Goal: Information Seeking & Learning: Learn about a topic

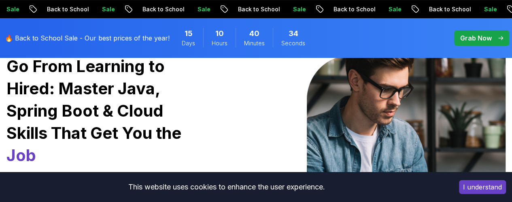
scroll to position [82, 0]
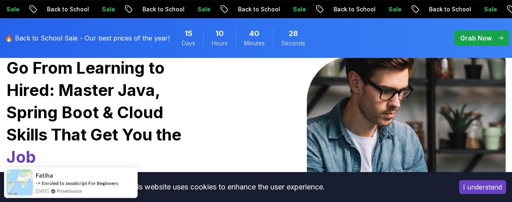
click at [468, 34] on p "Grab Now" at bounding box center [476, 38] width 32 height 10
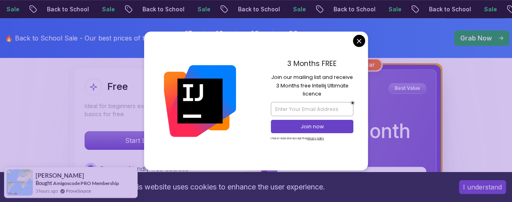
scroll to position [239, 0]
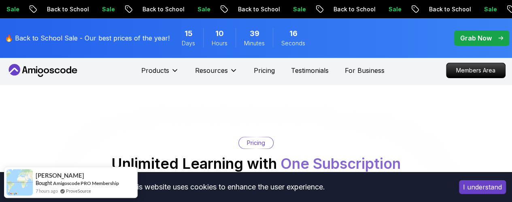
scroll to position [0, 0]
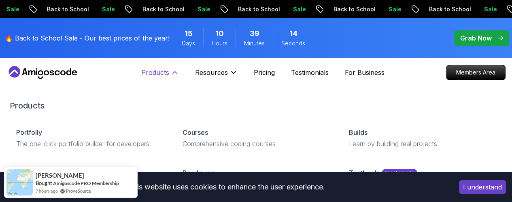
click at [173, 72] on icon at bounding box center [175, 72] width 8 height 8
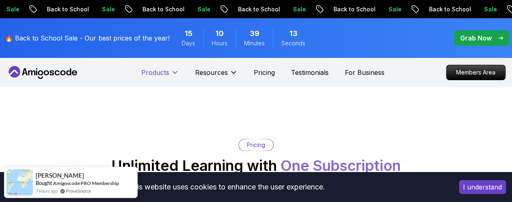
click at [173, 72] on icon at bounding box center [175, 73] width 4 height 2
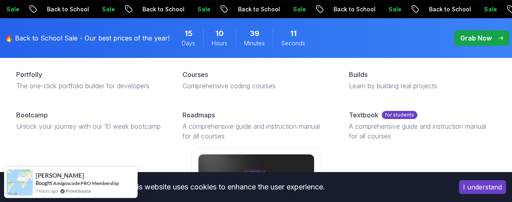
scroll to position [64, 0]
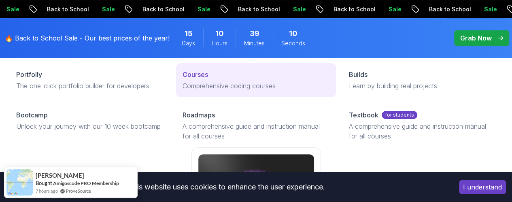
click at [183, 79] on p "Courses" at bounding box center [196, 75] width 26 height 10
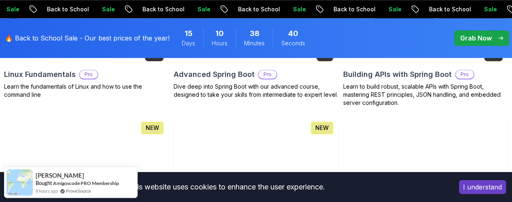
scroll to position [366, 0]
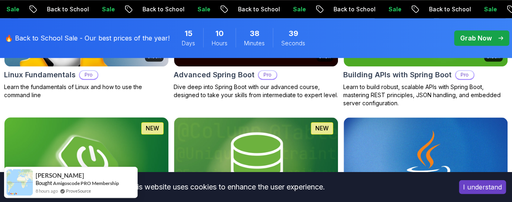
click at [172, 115] on img at bounding box center [86, 163] width 172 height 96
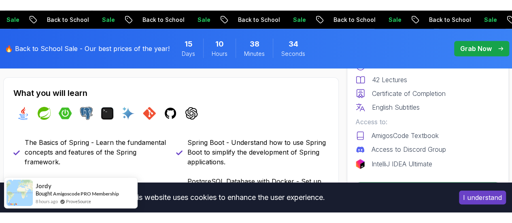
scroll to position [311, 0]
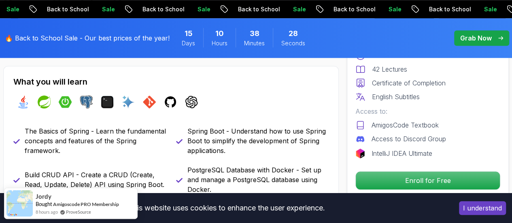
click at [474, 202] on button "I understand" at bounding box center [482, 208] width 47 height 14
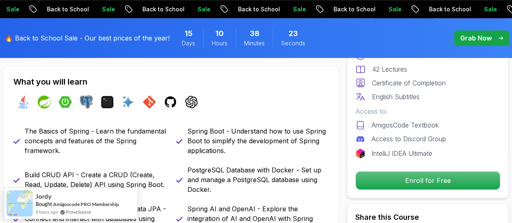
click at [341, 40] on div "🔥 Back to School Sale - Our best prices of the year! 15 Days 10 Hours 38 Minute…" at bounding box center [256, 38] width 512 height 40
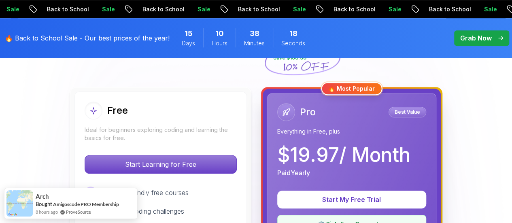
scroll to position [209, 0]
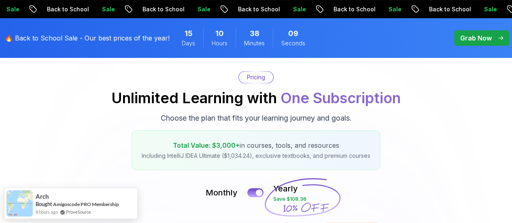
scroll to position [0, 0]
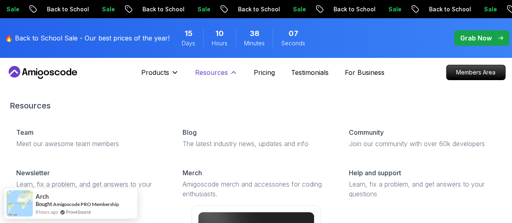
click at [231, 75] on icon at bounding box center [234, 72] width 8 height 8
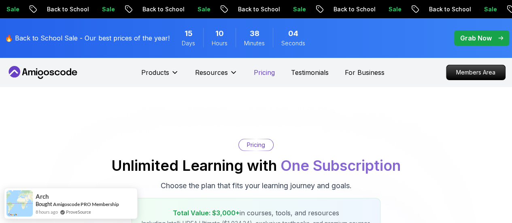
click at [271, 70] on p "Pricing" at bounding box center [264, 73] width 21 height 10
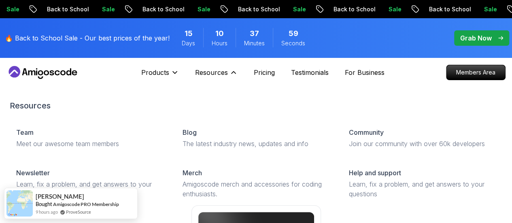
click at [180, 76] on div "Products Resources Resources Team Meet our awesome team members Blog The latest…" at bounding box center [189, 72] width 96 height 16
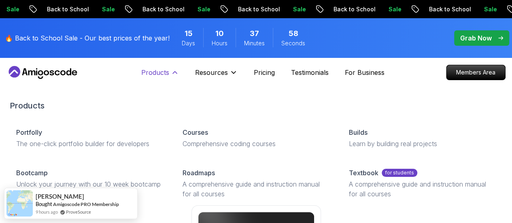
click at [177, 74] on icon at bounding box center [175, 72] width 8 height 8
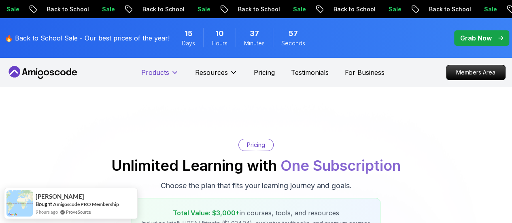
click at [177, 74] on icon at bounding box center [175, 72] width 8 height 8
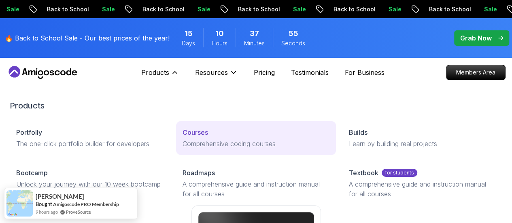
click at [183, 137] on p "Courses" at bounding box center [196, 133] width 26 height 10
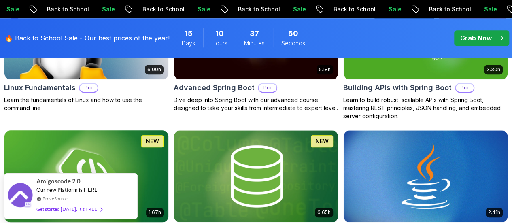
scroll to position [390, 0]
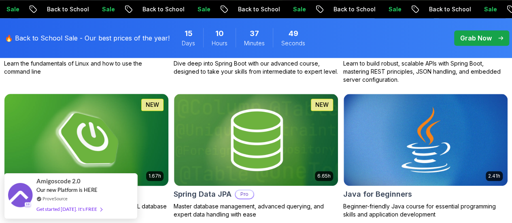
click at [172, 106] on img at bounding box center [86, 139] width 172 height 96
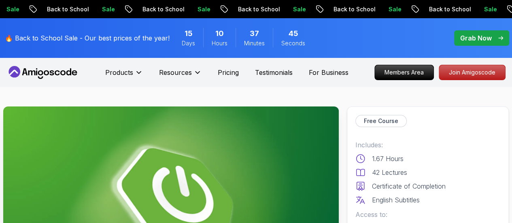
scroll to position [94, 0]
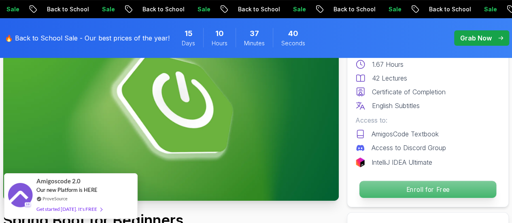
click at [385, 191] on p "Enroll for Free" at bounding box center [427, 189] width 137 height 17
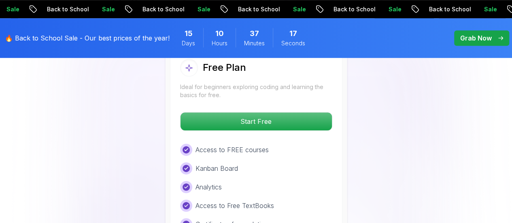
scroll to position [1760, 0]
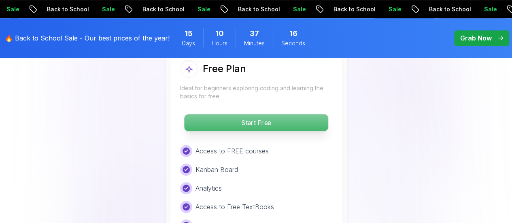
click at [266, 119] on p "Start Free" at bounding box center [256, 122] width 144 height 17
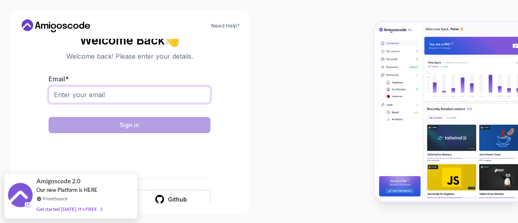
click at [146, 100] on input "Email *" at bounding box center [130, 94] width 162 height 17
click at [151, 94] on input "Email *" at bounding box center [130, 94] width 162 height 17
paste input "reactlearn127@gmail.com"
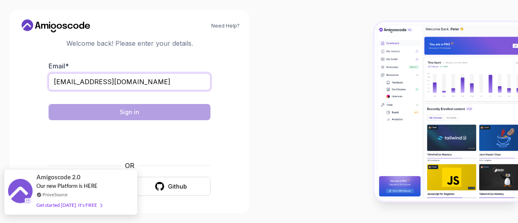
type input "reactlearn127@gmail.com"
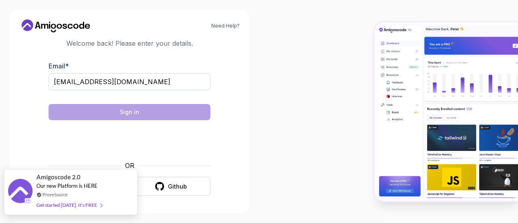
click at [97, 202] on span at bounding box center [99, 205] width 5 height 6
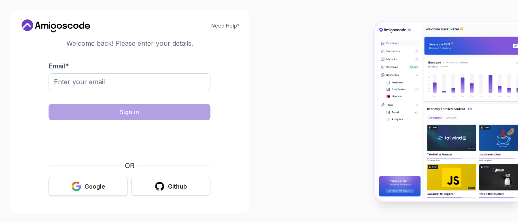
click at [91, 187] on div "Google" at bounding box center [95, 187] width 21 height 8
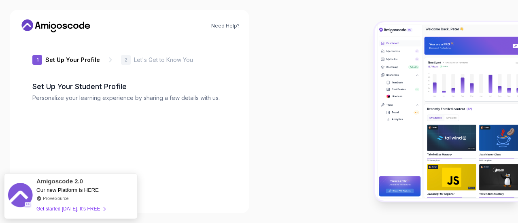
type input "brightdeer499c8"
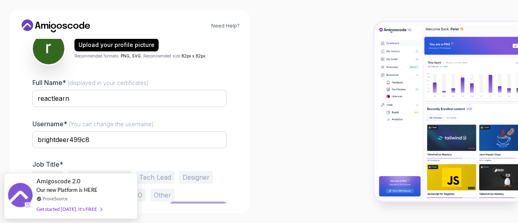
scroll to position [114, 0]
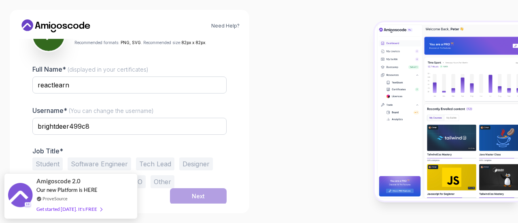
click at [239, 162] on div "1 Set Up Your Profile 1 Set Up Your Profile 2 Let's Get to Know You Set Up Your…" at bounding box center [129, 121] width 220 height 165
click at [107, 163] on button "Software Engineer" at bounding box center [100, 163] width 64 height 13
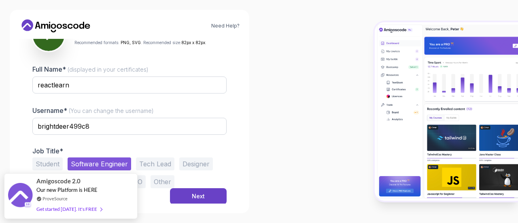
click at [142, 211] on div "Need Help? 1 Set Up Your Profile 1 Set Up Your Profile 2 Let's Get to Know You …" at bounding box center [130, 112] width 240 height 204
click at [162, 179] on button "Other" at bounding box center [163, 181] width 24 height 13
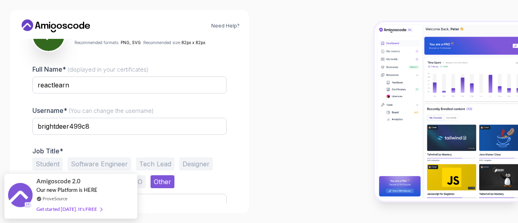
click at [104, 159] on button "Software Engineer" at bounding box center [100, 163] width 64 height 13
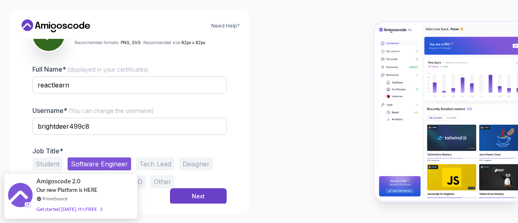
click at [53, 163] on button "Student" at bounding box center [47, 163] width 30 height 13
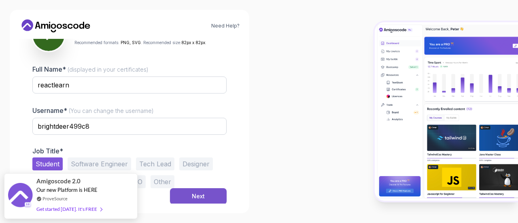
click at [196, 197] on div "Next" at bounding box center [198, 196] width 13 height 8
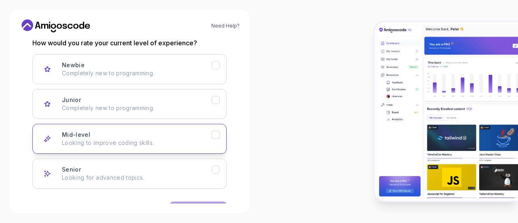
scroll to position [113, 0]
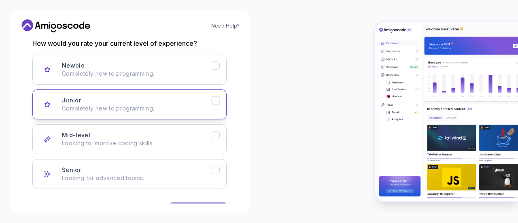
click at [216, 98] on icon "Junior" at bounding box center [216, 101] width 8 height 8
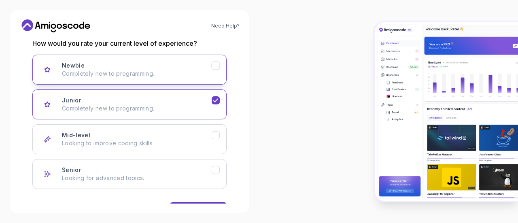
click at [217, 63] on icon "Newbie" at bounding box center [216, 66] width 8 height 8
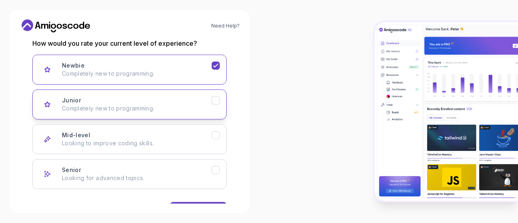
click at [217, 100] on icon "Junior" at bounding box center [215, 100] width 4 height 3
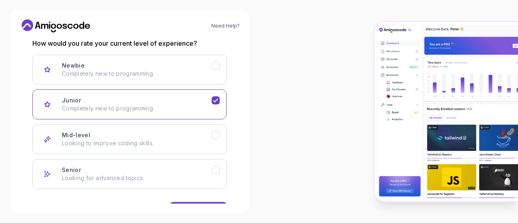
scroll to position [139, 0]
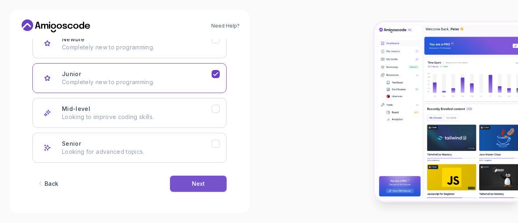
click at [190, 183] on button "Next" at bounding box center [198, 184] width 57 height 16
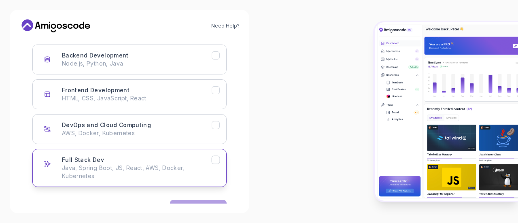
scroll to position [121, 0]
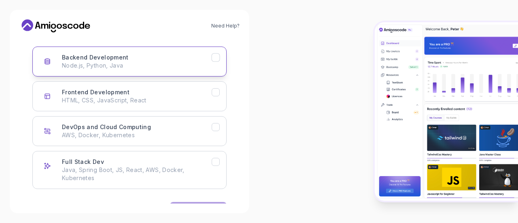
click at [216, 58] on icon "Backend Development" at bounding box center [215, 57] width 4 height 3
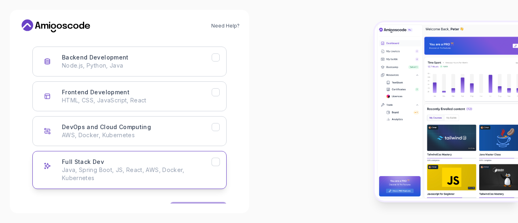
click at [217, 161] on icon "Full Stack Dev" at bounding box center [216, 162] width 8 height 8
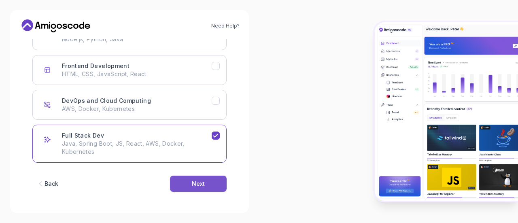
click at [199, 181] on div "Next" at bounding box center [198, 184] width 13 height 8
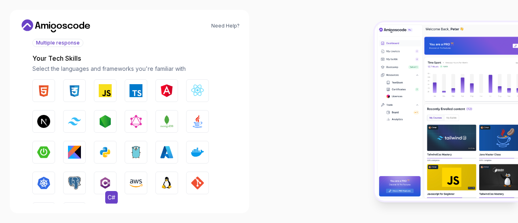
scroll to position [97, 0]
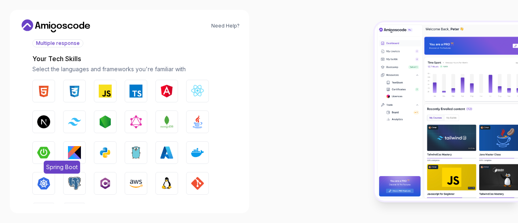
click at [45, 146] on img "button" at bounding box center [43, 152] width 13 height 13
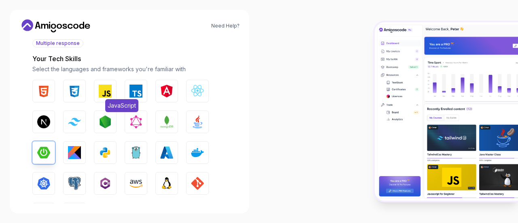
click at [101, 89] on img "button" at bounding box center [105, 91] width 13 height 13
click at [69, 89] on img "button" at bounding box center [74, 91] width 13 height 13
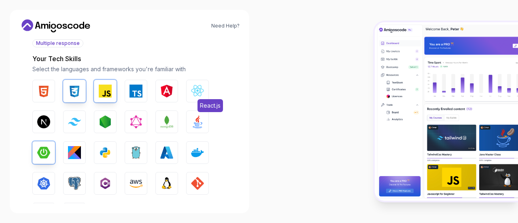
click at [198, 89] on img "button" at bounding box center [197, 91] width 13 height 13
click at [102, 86] on img "button" at bounding box center [105, 91] width 13 height 13
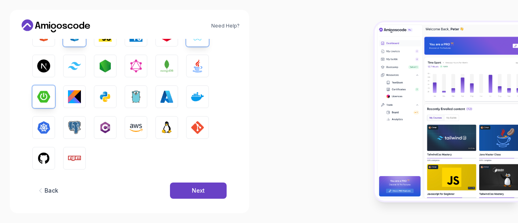
scroll to position [161, 0]
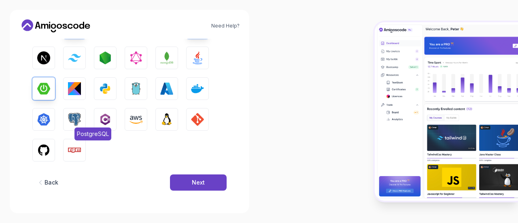
click at [74, 115] on img "button" at bounding box center [74, 119] width 13 height 13
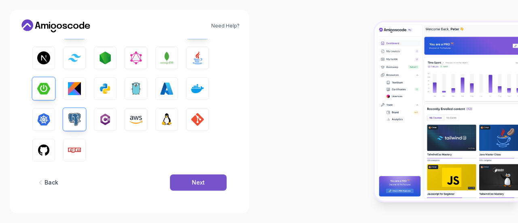
click at [191, 184] on button "Next" at bounding box center [198, 182] width 57 height 16
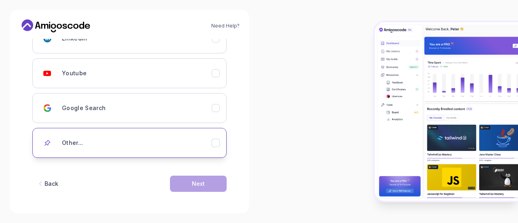
scroll to position [100, 0]
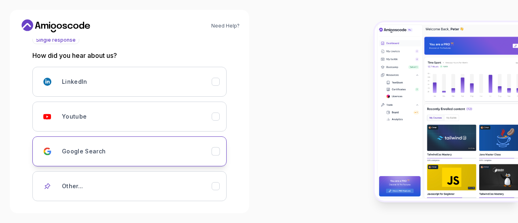
click at [218, 148] on icon "Google Search" at bounding box center [216, 152] width 8 height 8
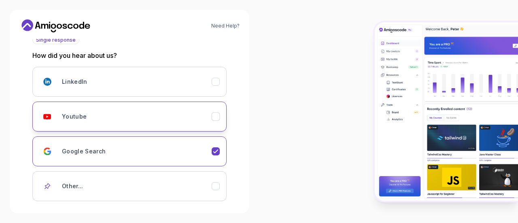
click at [215, 116] on icon "Youtube" at bounding box center [216, 117] width 8 height 8
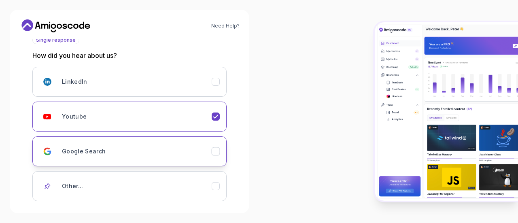
click at [218, 151] on icon "Google Search" at bounding box center [216, 152] width 8 height 8
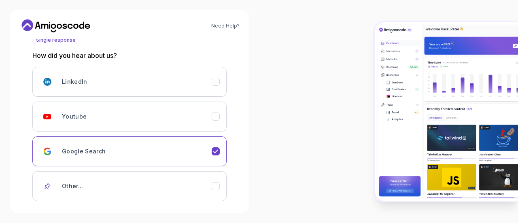
scroll to position [144, 0]
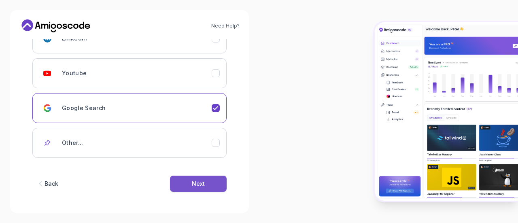
click at [198, 180] on div "Next" at bounding box center [198, 184] width 13 height 8
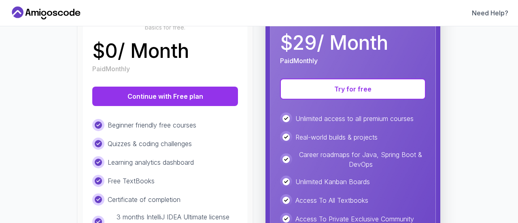
scroll to position [138, 0]
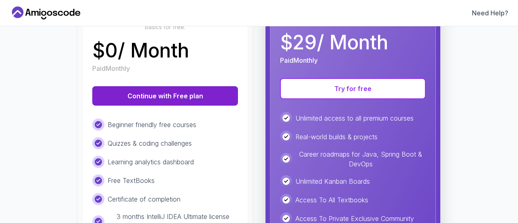
click at [168, 96] on button "Continue with Free plan" at bounding box center [165, 95] width 146 height 19
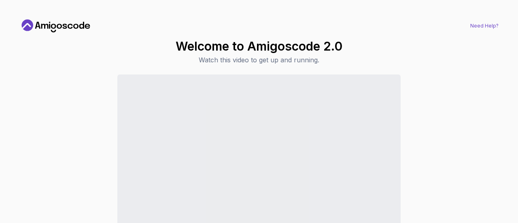
click at [482, 26] on link "Need Help?" at bounding box center [484, 26] width 28 height 6
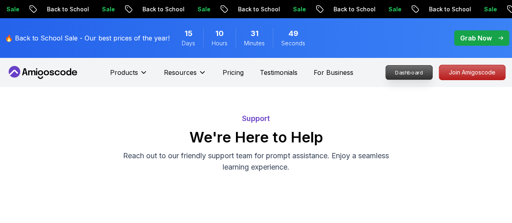
click at [411, 71] on p "Dashboard" at bounding box center [409, 73] width 47 height 14
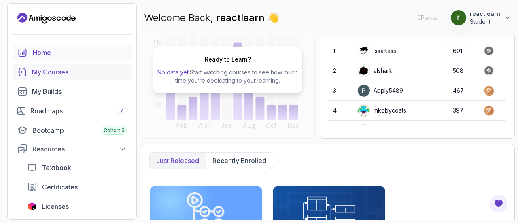
click at [50, 74] on div "My Courses" at bounding box center [79, 72] width 95 height 10
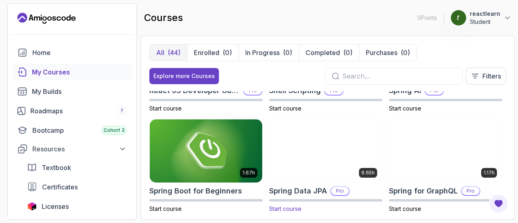
scroll to position [1173, 0]
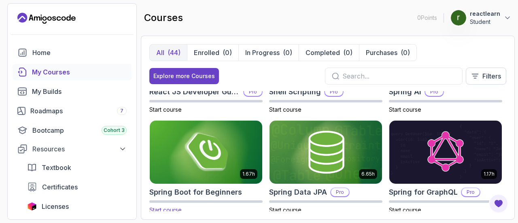
click at [213, 147] on img at bounding box center [206, 152] width 118 height 66
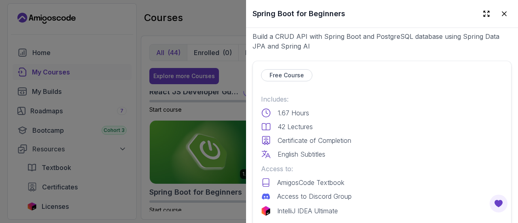
scroll to position [161, 0]
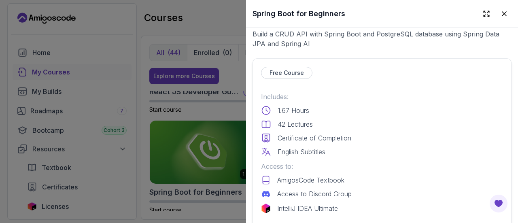
click at [285, 69] on p "Free Course" at bounding box center [287, 73] width 34 height 8
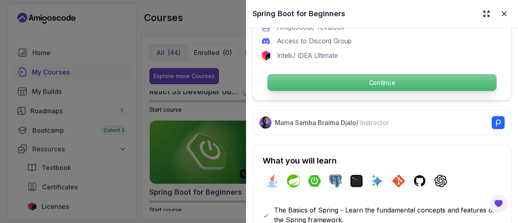
scroll to position [310, 0]
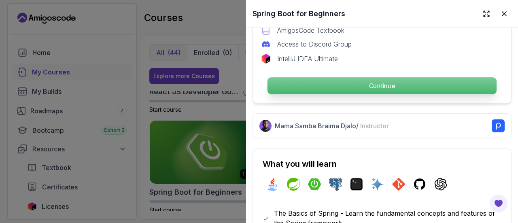
click at [365, 78] on p "Continue" at bounding box center [382, 85] width 229 height 17
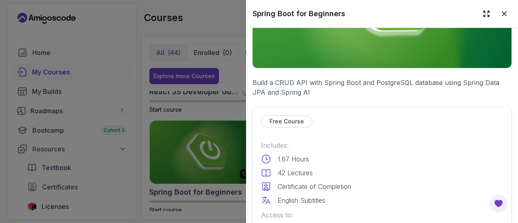
scroll to position [32, 0]
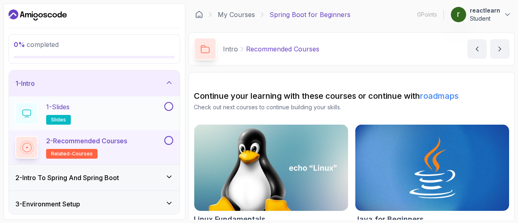
click at [62, 108] on p "1 - Slides" at bounding box center [57, 107] width 23 height 10
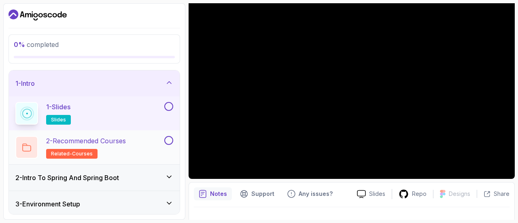
scroll to position [56, 0]
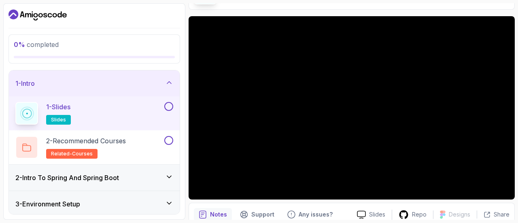
click at [171, 106] on button at bounding box center [168, 106] width 9 height 9
click at [169, 102] on icon at bounding box center [168, 106] width 7 height 8
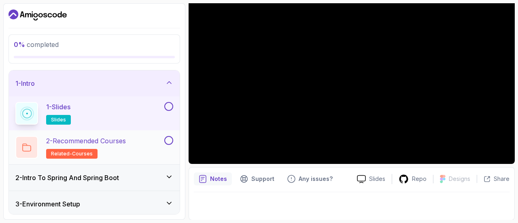
click at [91, 140] on p "2 - Recommended Courses" at bounding box center [86, 141] width 80 height 10
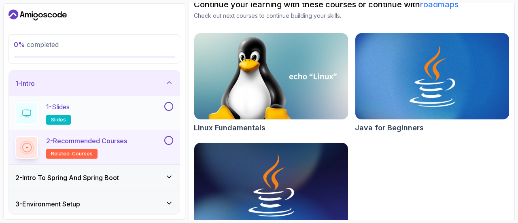
click at [29, 150] on icon at bounding box center [26, 147] width 11 height 11
click at [77, 153] on span "related-courses" at bounding box center [72, 154] width 42 height 6
click at [86, 138] on p "2 - Recommended Courses" at bounding box center [86, 141] width 81 height 10
click at [172, 173] on icon at bounding box center [169, 177] width 8 height 8
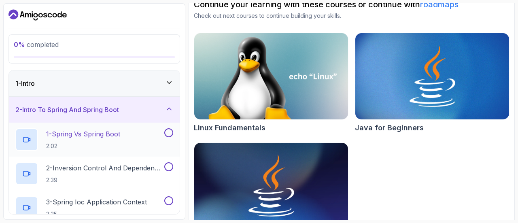
click at [84, 134] on p "1 - Spring Vs Spring Boot" at bounding box center [83, 134] width 74 height 10
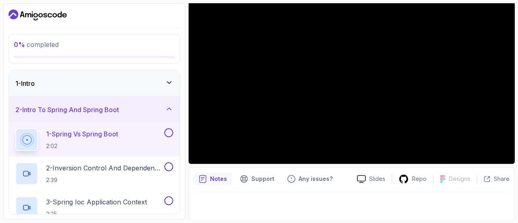
click at [172, 81] on icon at bounding box center [169, 83] width 8 height 8
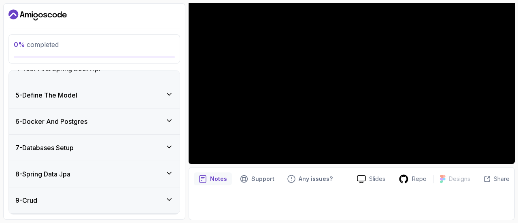
scroll to position [237, 0]
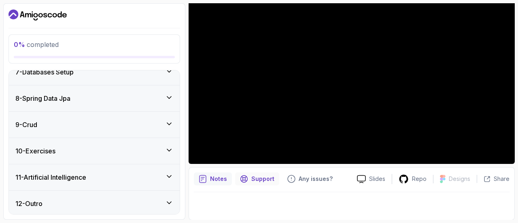
click at [259, 179] on p "Support" at bounding box center [262, 179] width 23 height 8
click at [215, 182] on p "Notes" at bounding box center [218, 179] width 17 height 8
click at [214, 183] on div "Notes" at bounding box center [213, 178] width 38 height 13
click at [230, 206] on div at bounding box center [352, 203] width 316 height 23
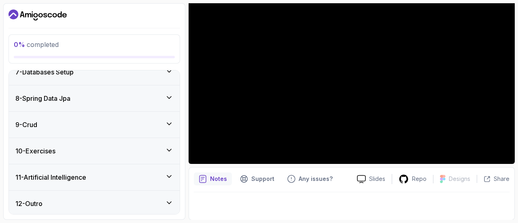
click at [230, 206] on div at bounding box center [352, 203] width 316 height 23
click at [206, 199] on div at bounding box center [352, 203] width 316 height 23
click at [248, 176] on div "Support" at bounding box center [257, 178] width 44 height 13
click at [214, 181] on p "Notes" at bounding box center [218, 179] width 17 height 8
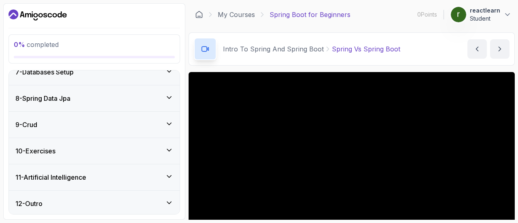
scroll to position [91, 0]
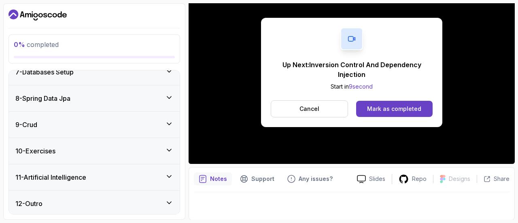
click at [255, 186] on div "Notes Support Any issues? Slides Repo Designs Design not available Share" at bounding box center [352, 193] width 326 height 53
click at [201, 202] on div at bounding box center [352, 203] width 316 height 23
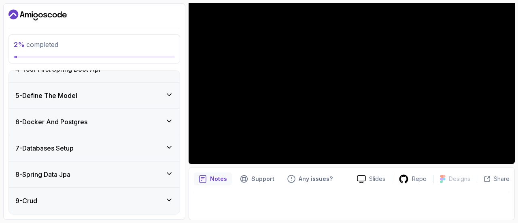
scroll to position [233, 0]
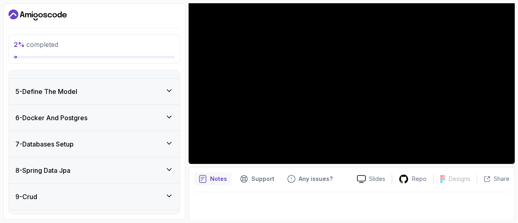
click at [219, 181] on p "Notes" at bounding box center [218, 179] width 17 height 8
click at [246, 204] on div at bounding box center [352, 203] width 316 height 23
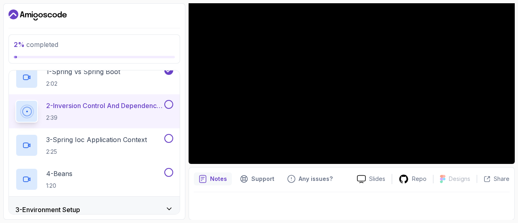
scroll to position [0, 0]
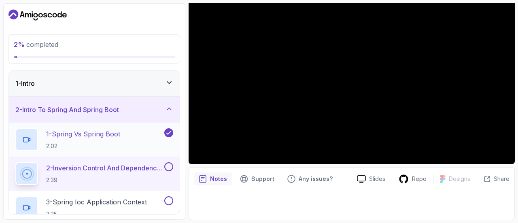
click at [103, 136] on p "1 - Spring Vs Spring Boot" at bounding box center [83, 134] width 74 height 10
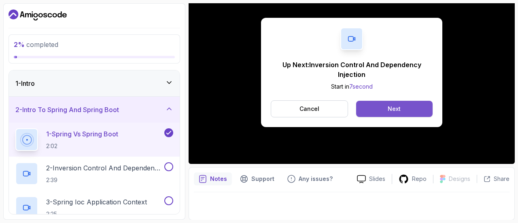
click at [393, 107] on div "Next" at bounding box center [394, 109] width 13 height 8
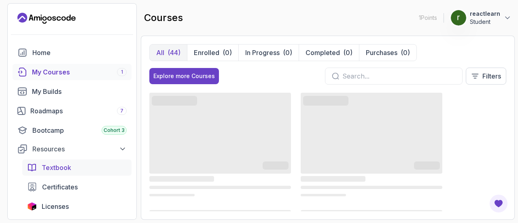
click at [87, 163] on div "Textbook" at bounding box center [84, 168] width 85 height 10
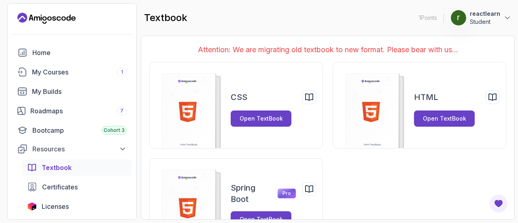
scroll to position [32, 0]
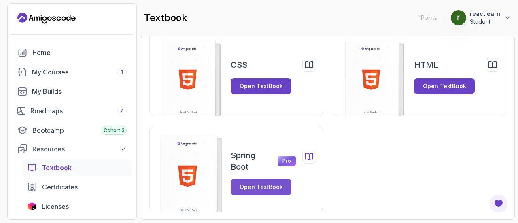
click at [257, 184] on div "Open TextBook" at bounding box center [261, 187] width 43 height 8
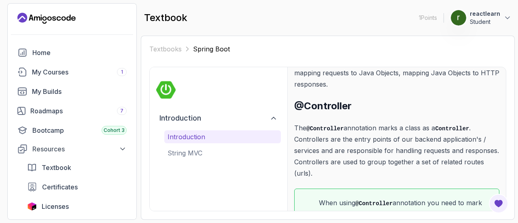
scroll to position [181, 0]
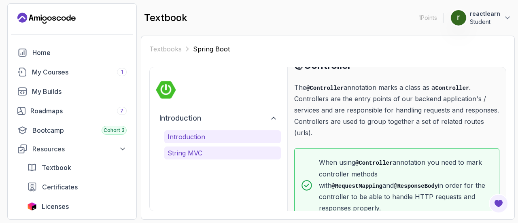
click at [241, 153] on p "String MVC" at bounding box center [223, 153] width 110 height 10
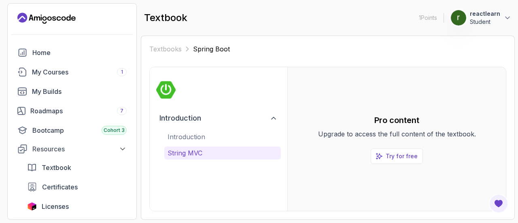
scroll to position [0, 0]
click at [239, 133] on p "Introduction" at bounding box center [223, 137] width 110 height 10
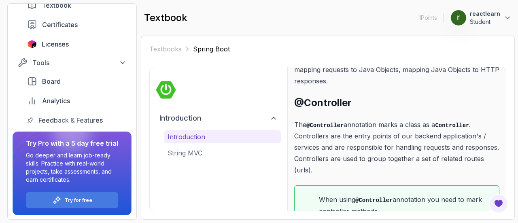
scroll to position [181, 0]
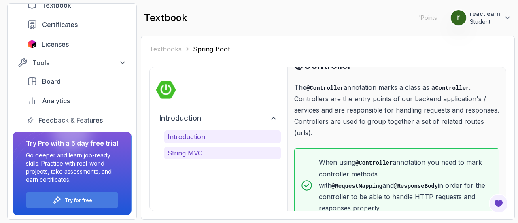
click at [238, 148] on p "String MVC" at bounding box center [223, 153] width 110 height 10
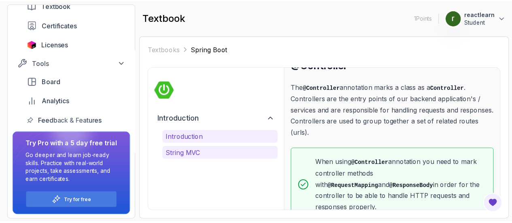
scroll to position [0, 0]
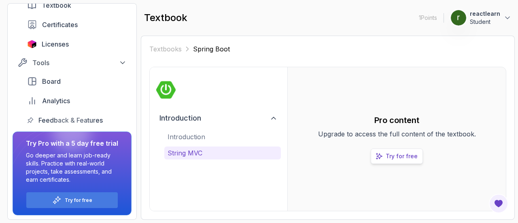
click at [399, 158] on p "Try for free" at bounding box center [402, 156] width 32 height 8
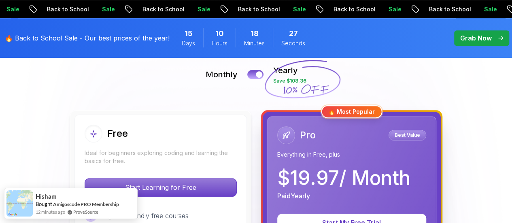
scroll to position [179, 0]
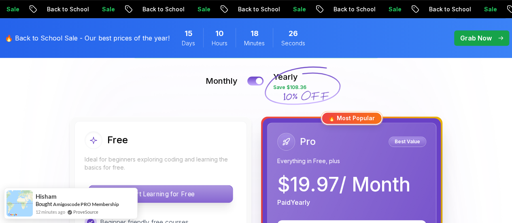
click at [209, 191] on p "Start Learning for Free" at bounding box center [161, 193] width 144 height 17
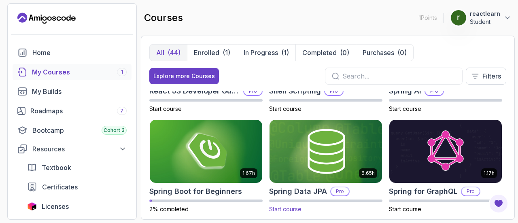
scroll to position [1172, 0]
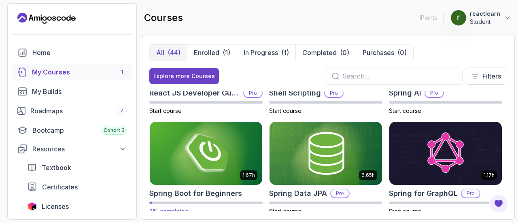
click at [193, 192] on h2 "Spring Boot for Beginners" at bounding box center [195, 193] width 93 height 11
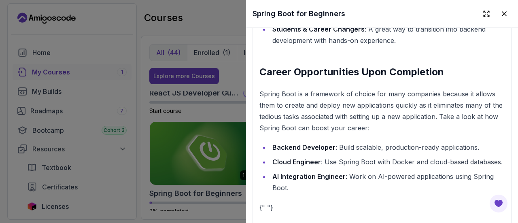
scroll to position [986, 0]
